Goal: Transaction & Acquisition: Purchase product/service

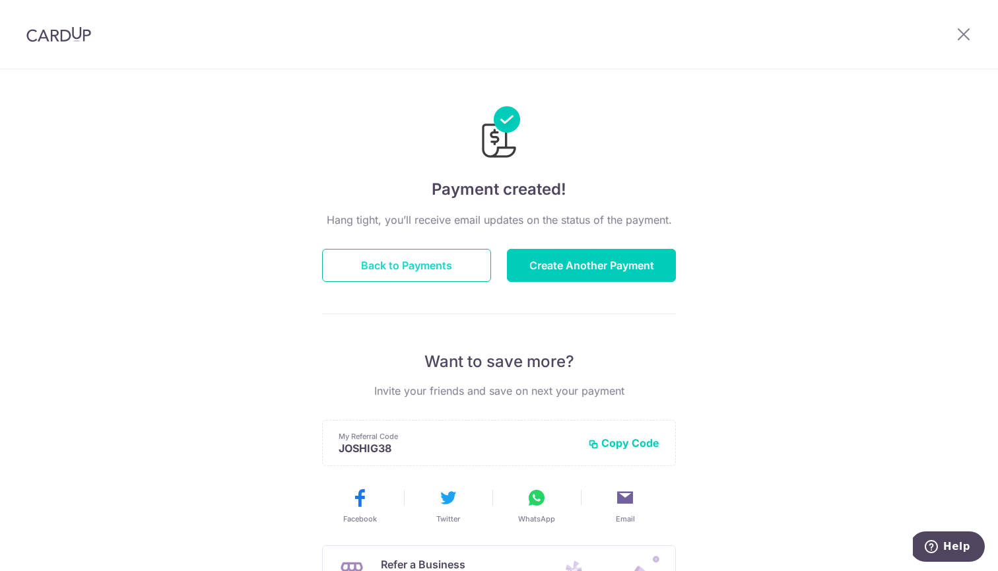
click at [450, 268] on button "Back to Payments" at bounding box center [406, 265] width 169 height 33
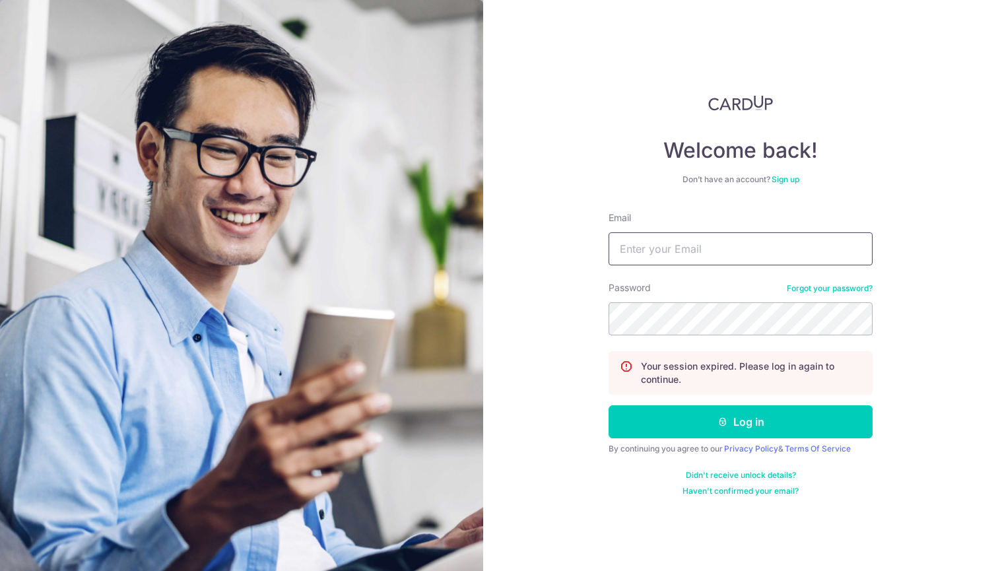
type input "[EMAIL_ADDRESS][DOMAIN_NAME]"
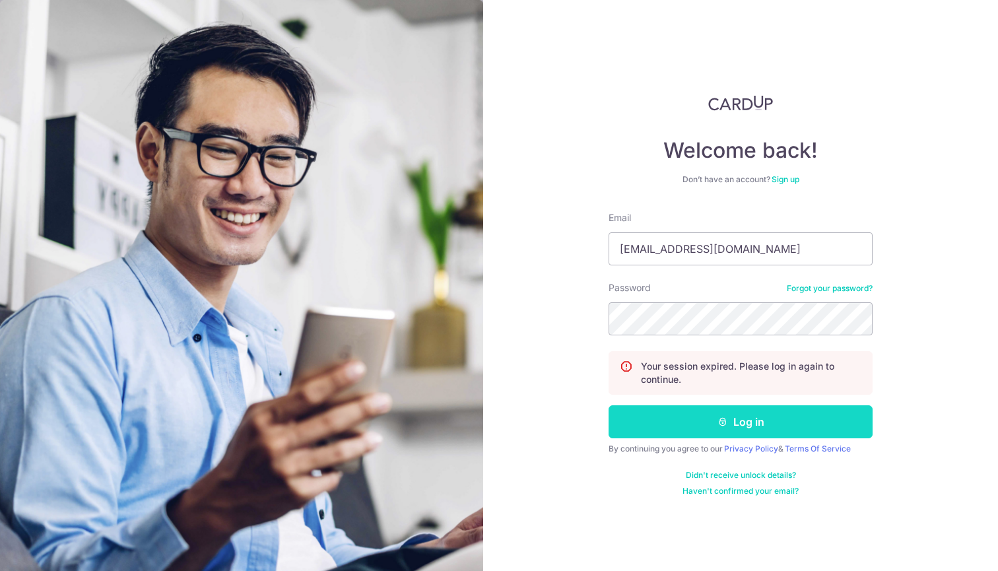
click at [751, 424] on button "Log in" at bounding box center [740, 421] width 264 height 33
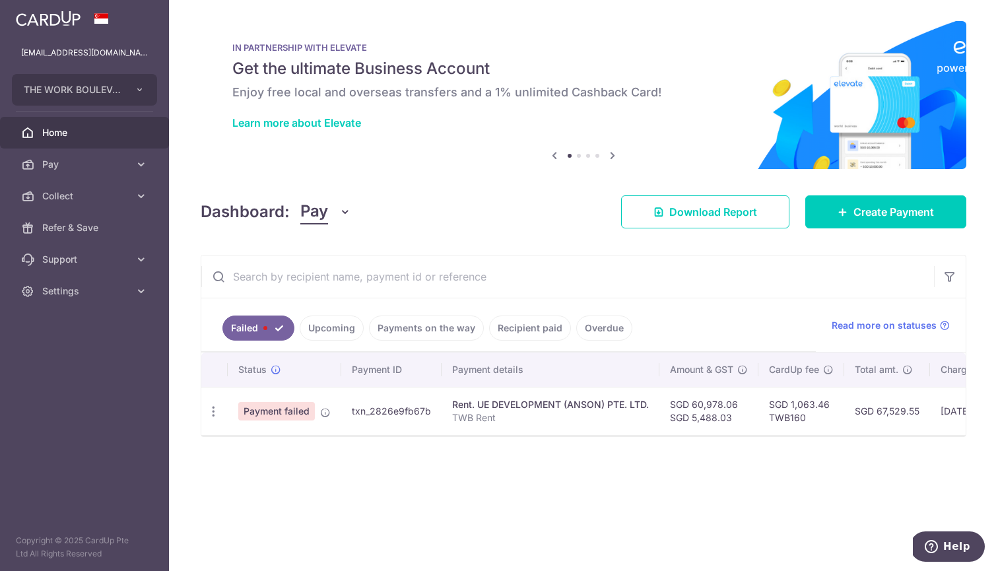
click at [287, 412] on span "Payment failed" at bounding box center [276, 411] width 77 height 18
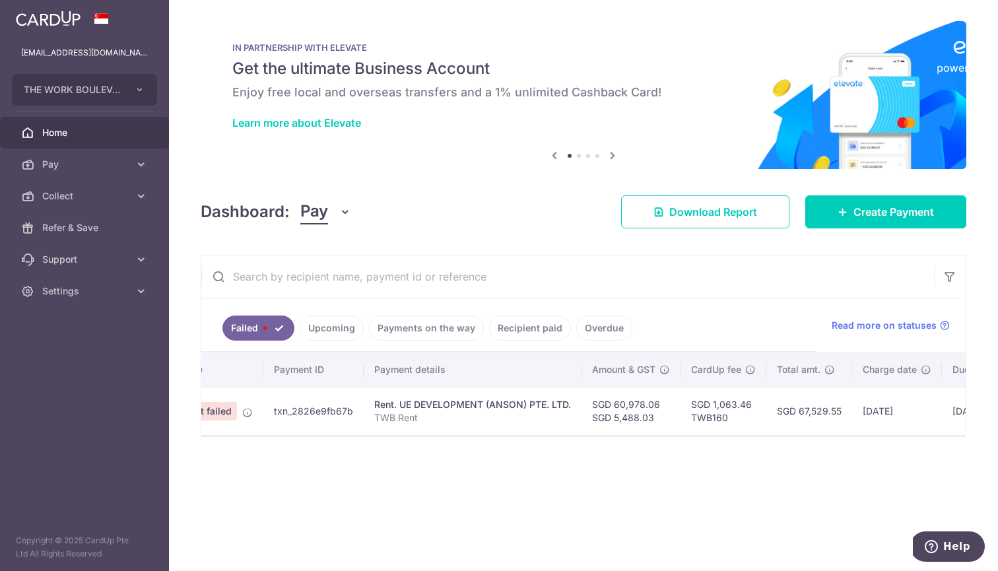
scroll to position [0, 38]
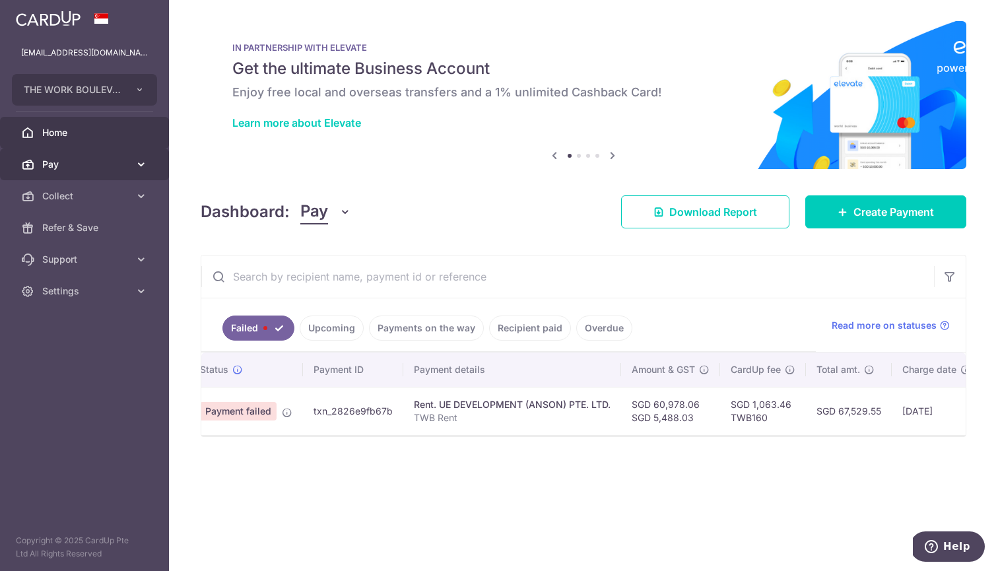
click at [91, 166] on span "Pay" at bounding box center [85, 164] width 87 height 13
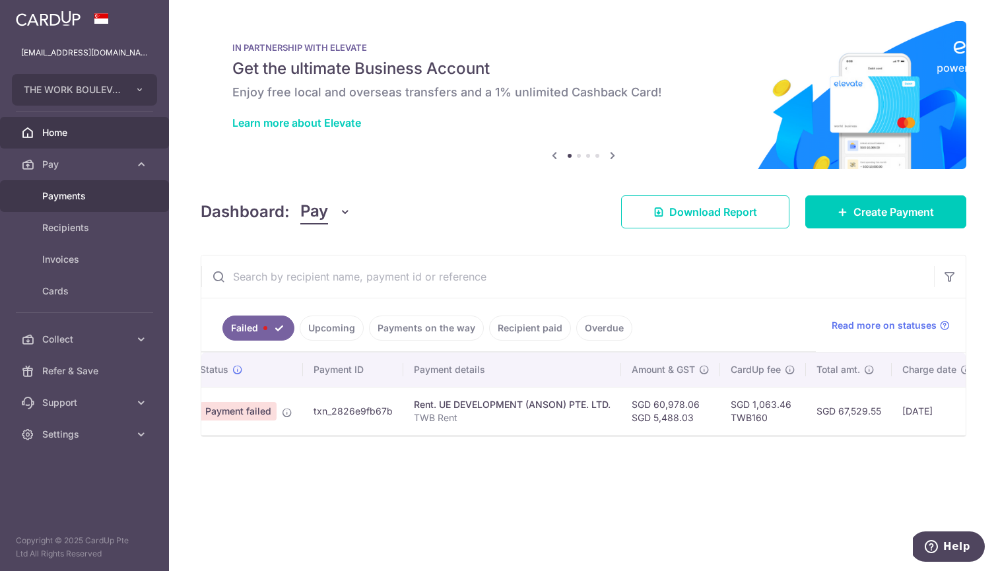
click at [73, 199] on span "Payments" at bounding box center [85, 195] width 87 height 13
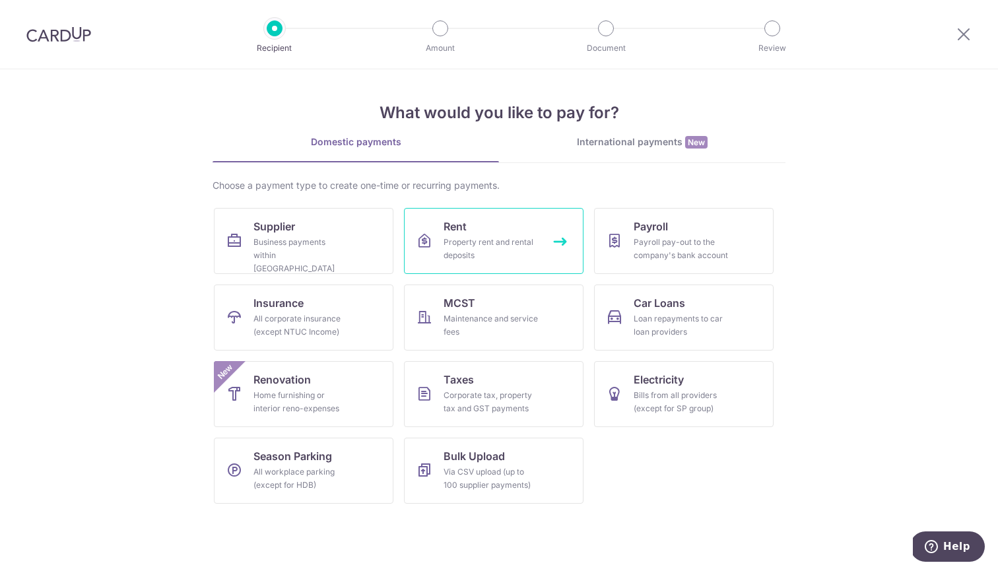
click at [501, 240] on div "Property rent and rental deposits" at bounding box center [490, 249] width 95 height 26
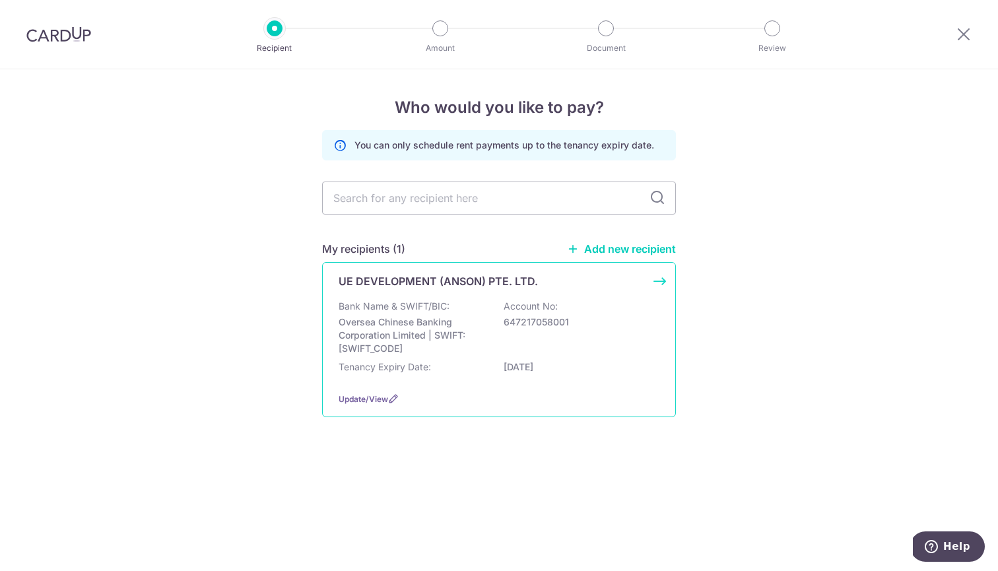
click at [426, 318] on p "Oversea Chinese Banking Corporation Limited | SWIFT: [SWIFT_CODE]" at bounding box center [412, 335] width 148 height 40
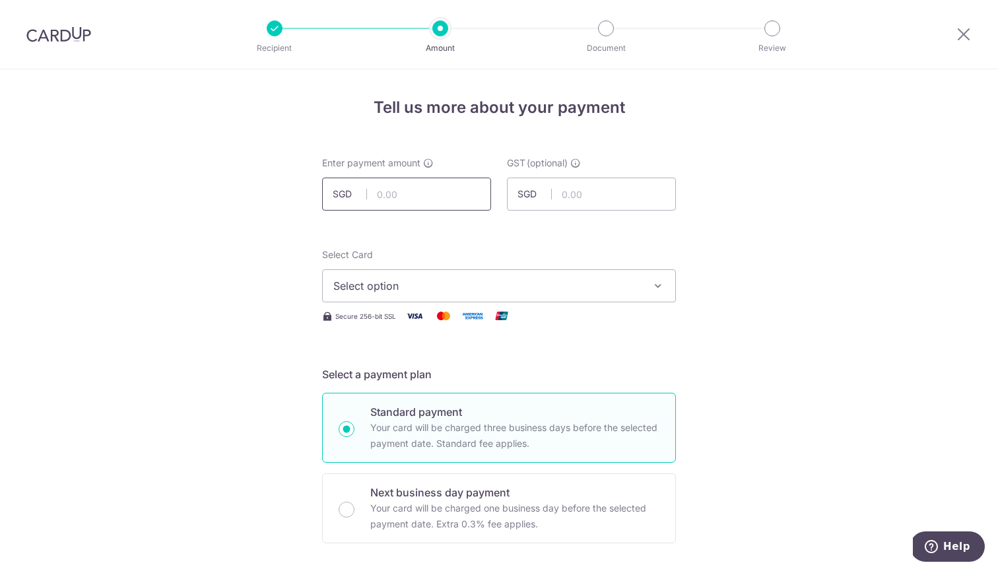
click at [432, 193] on input "text" at bounding box center [406, 193] width 169 height 33
paste input "60,978.06"
type input "60,978.06"
click at [594, 193] on input "text" at bounding box center [591, 193] width 169 height 33
paste input "5,488.03"
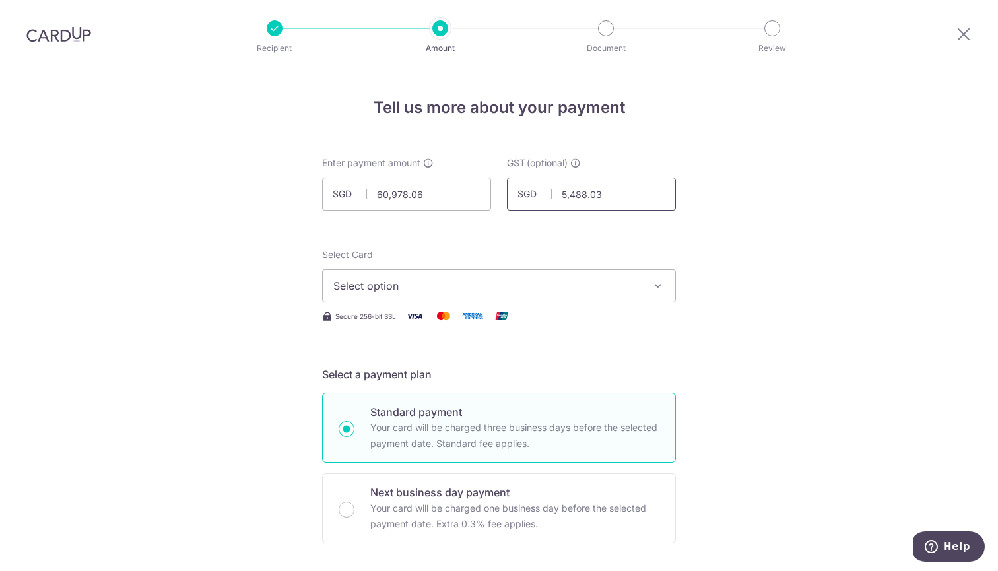
type input "5,488.03"
click at [560, 290] on span "Select option" at bounding box center [486, 286] width 307 height 16
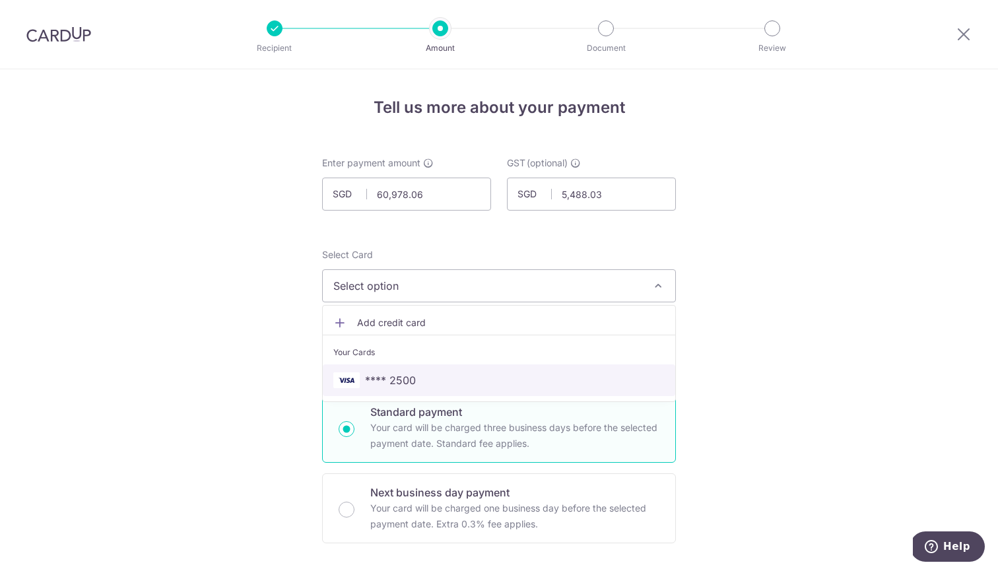
click at [544, 376] on span "**** 2500" at bounding box center [498, 380] width 331 height 16
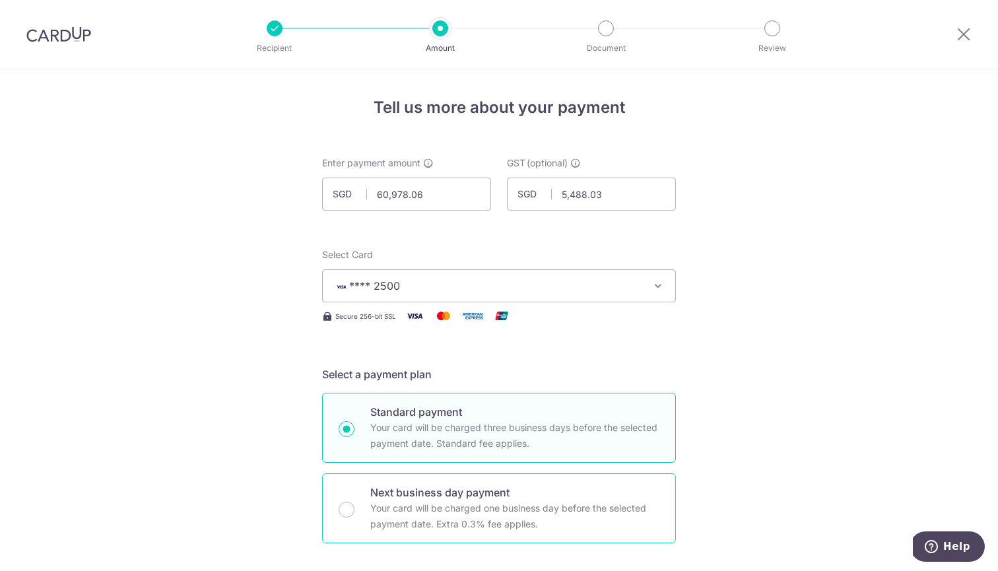
scroll to position [240, 0]
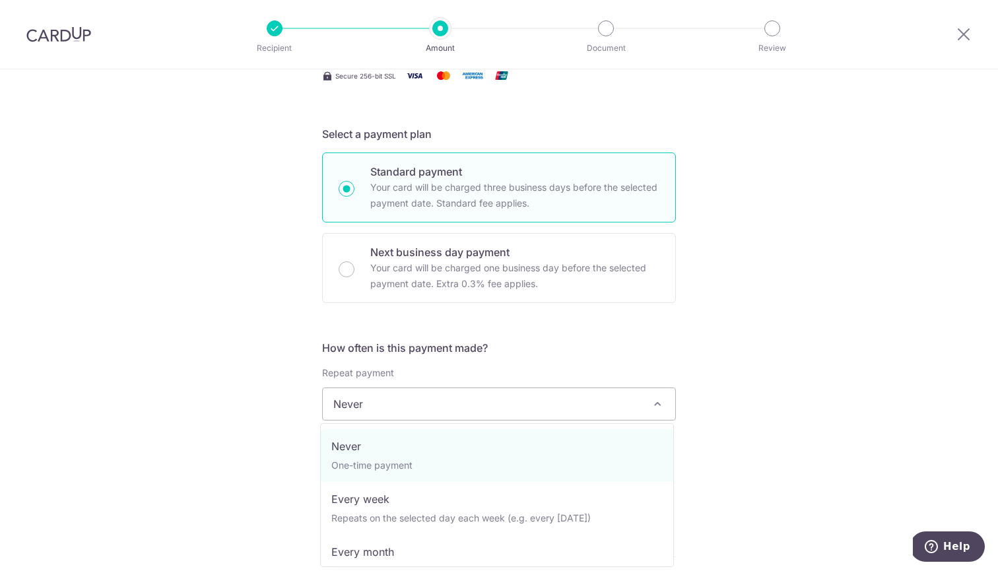
click at [505, 401] on span "Never" at bounding box center [499, 404] width 352 height 32
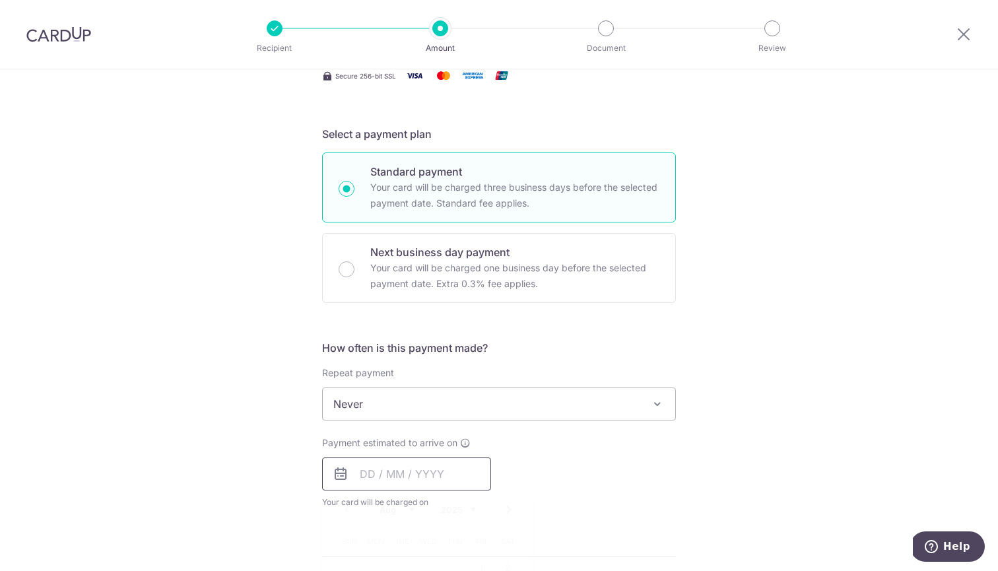
click at [385, 468] on input "text" at bounding box center [406, 473] width 169 height 33
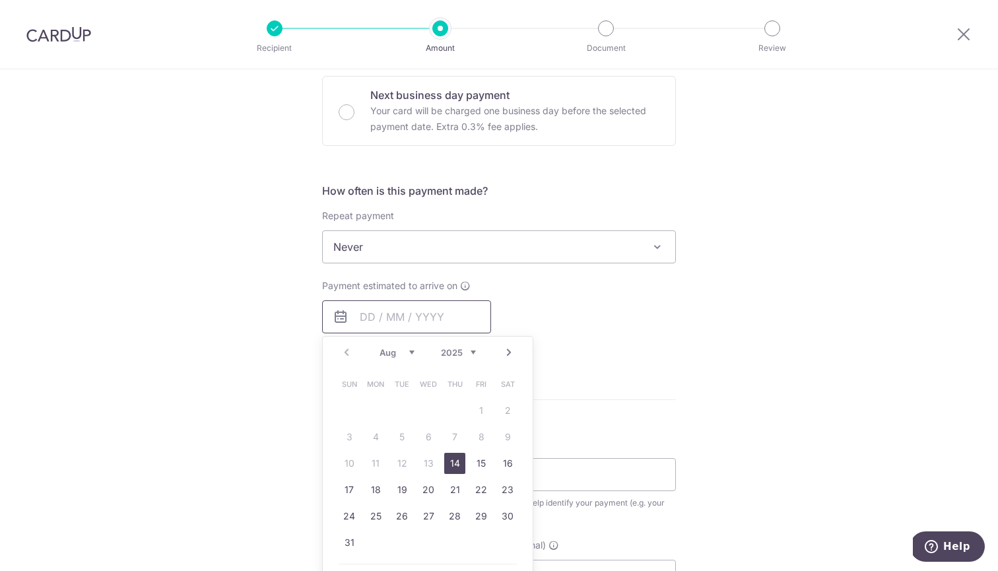
scroll to position [420, 0]
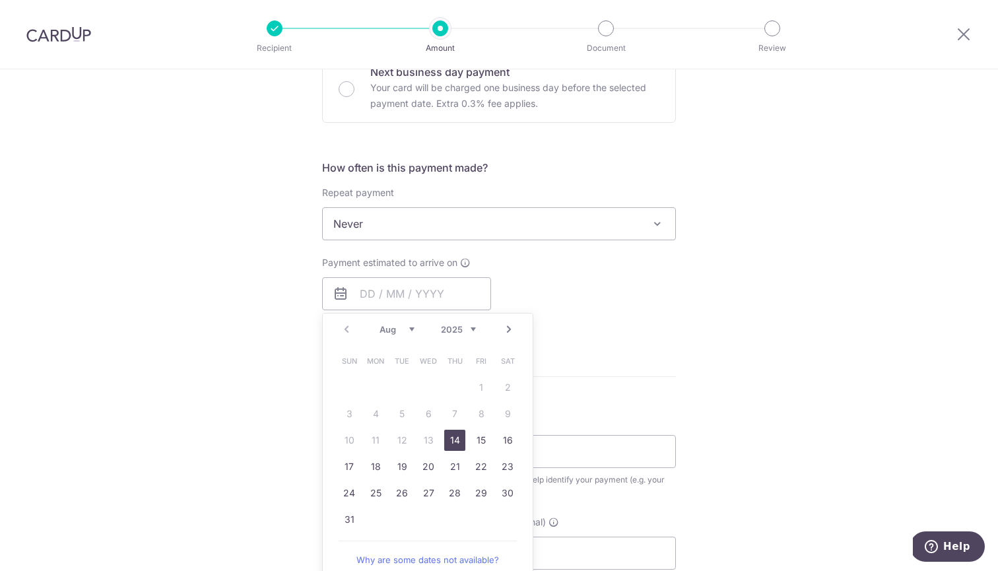
click at [446, 439] on link "14" at bounding box center [454, 440] width 21 height 21
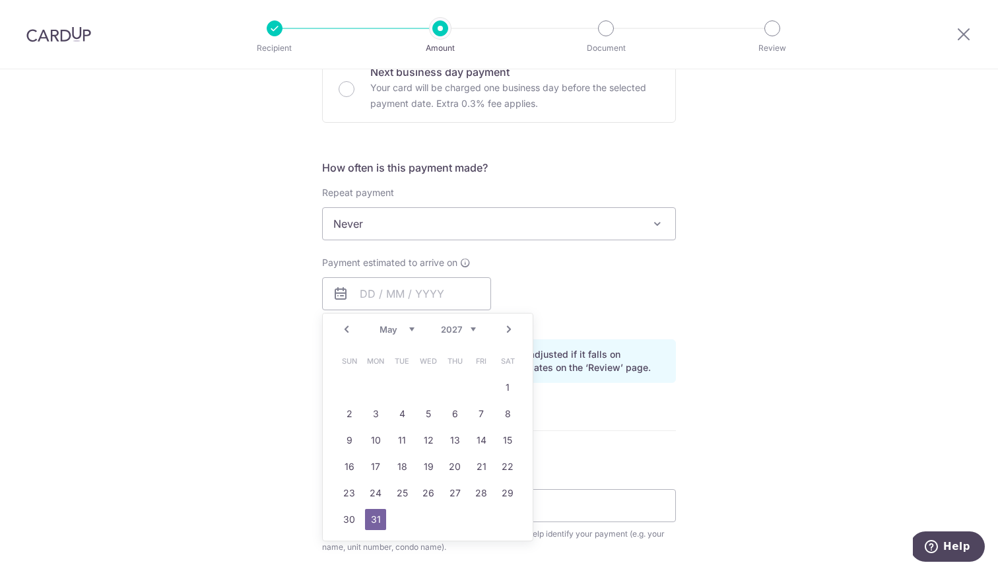
type input "[DATE]"
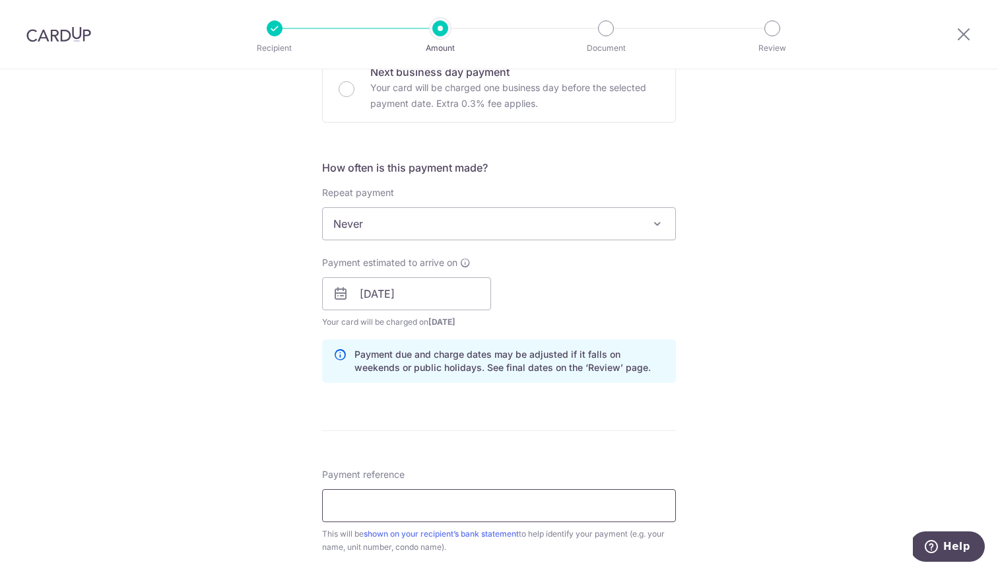
click at [521, 503] on input "Payment reference" at bounding box center [499, 505] width 354 height 33
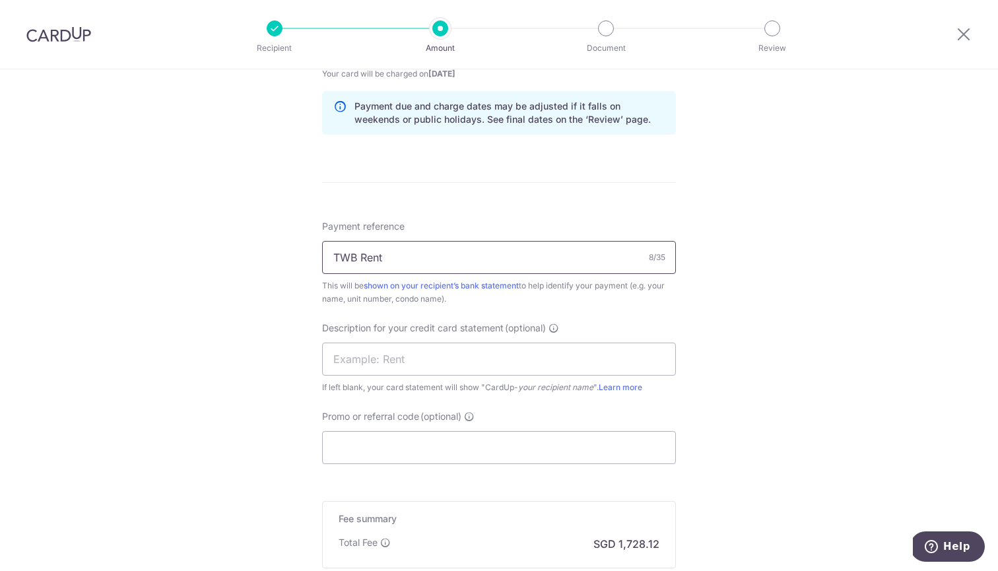
scroll to position [707, 0]
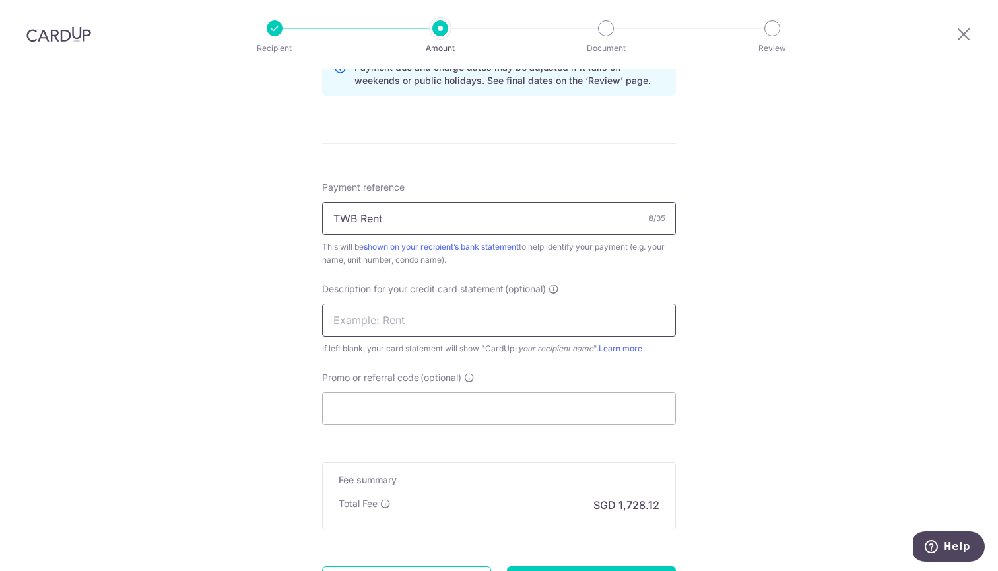
type input "TWB Rent"
click at [531, 318] on input "text" at bounding box center [499, 320] width 354 height 33
type input "TWB rent"
click at [534, 401] on input "Promo or referral code (optional)" at bounding box center [499, 408] width 354 height 33
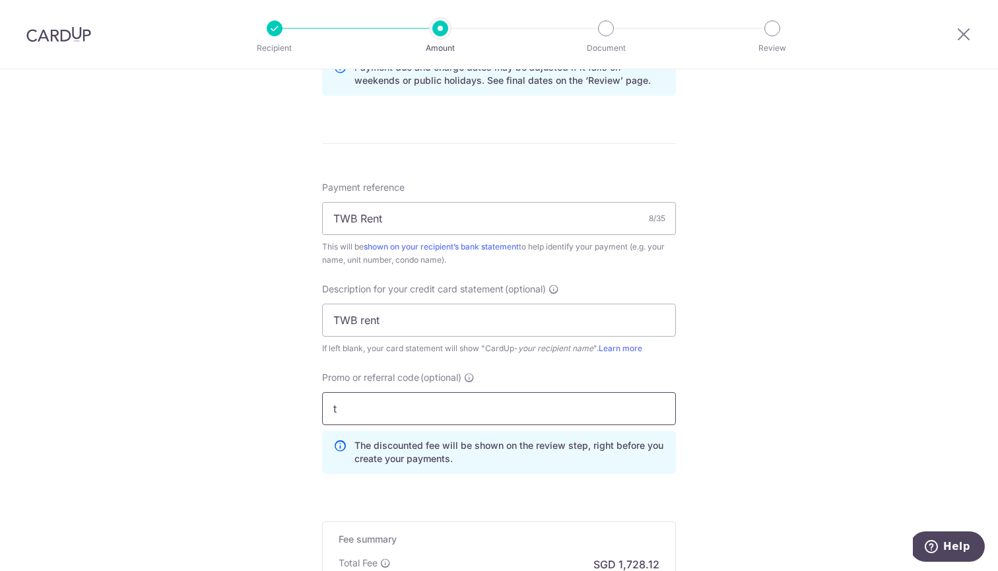
type input "tWB160"
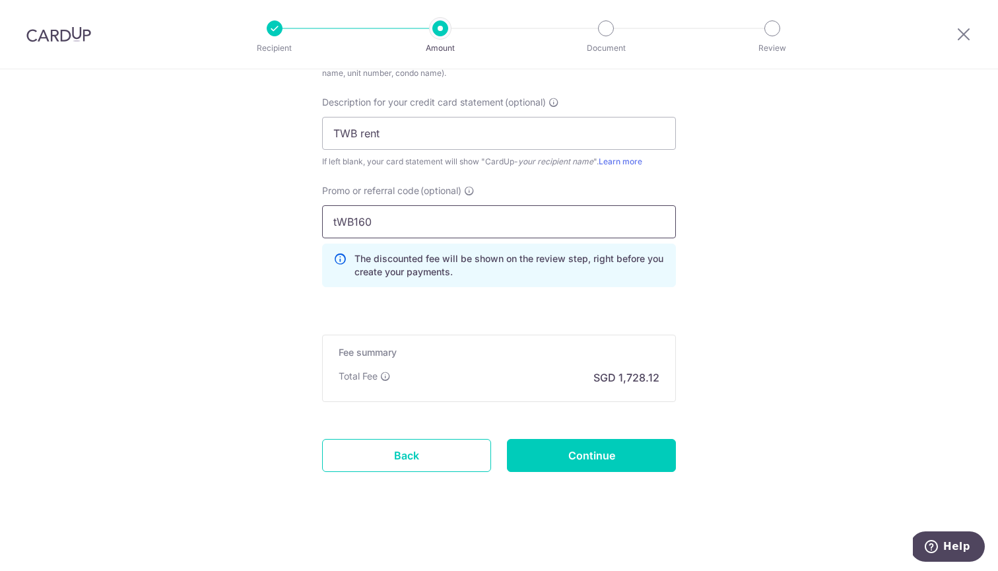
scroll to position [894, 0]
click at [614, 457] on input "Continue" at bounding box center [591, 455] width 169 height 33
type input "Create Schedule"
